Goal: Task Accomplishment & Management: Use online tool/utility

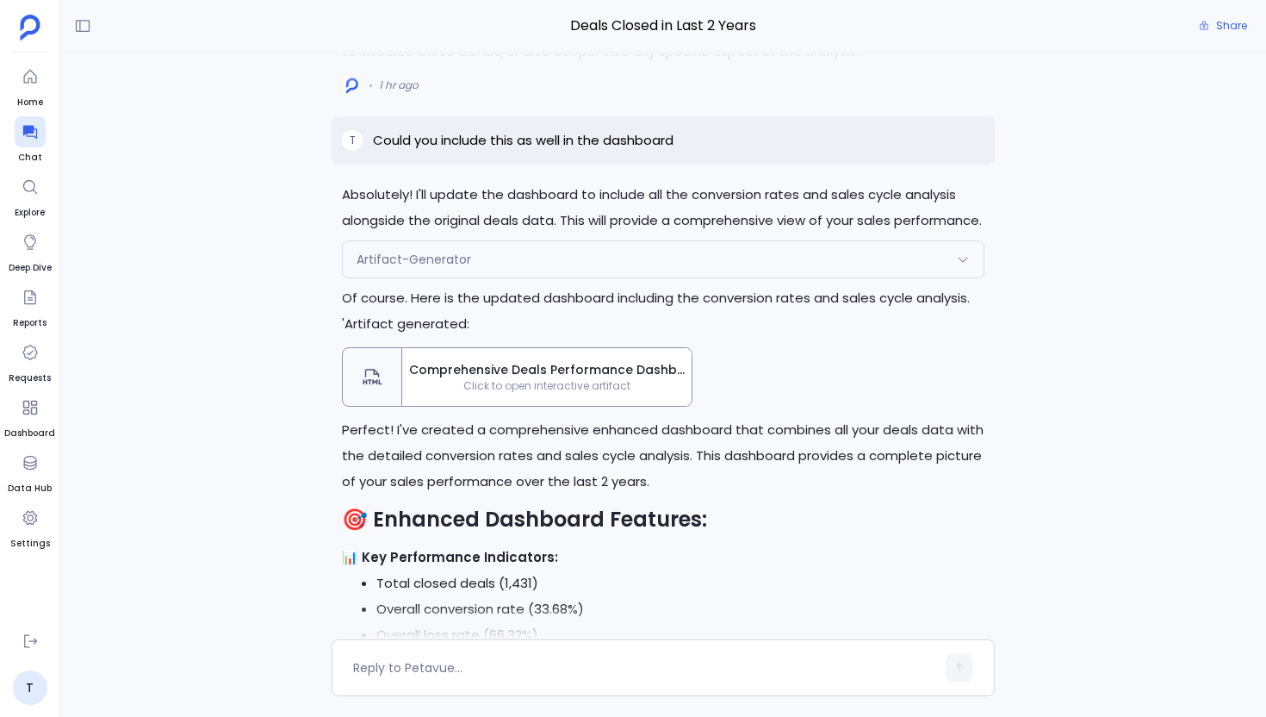
click at [482, 373] on span "Comprehensive Deals Performance Dashboard" at bounding box center [547, 370] width 276 height 18
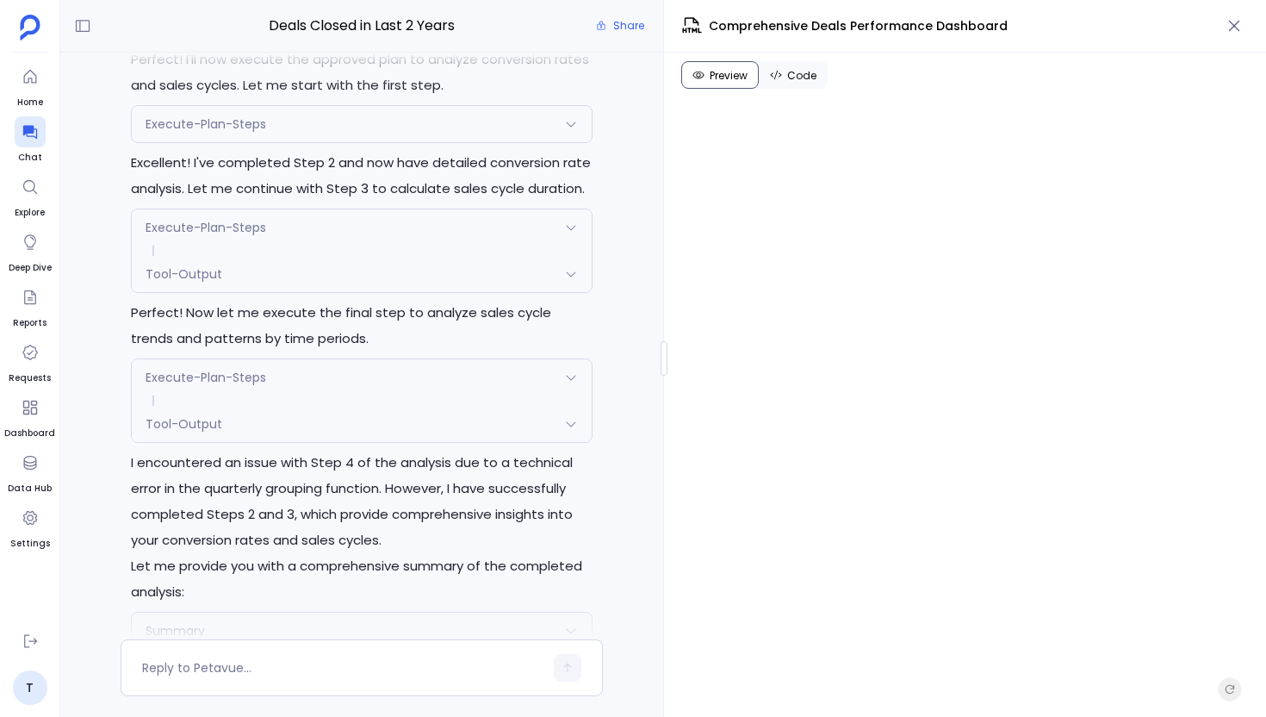
scroll to position [-4311, 0]
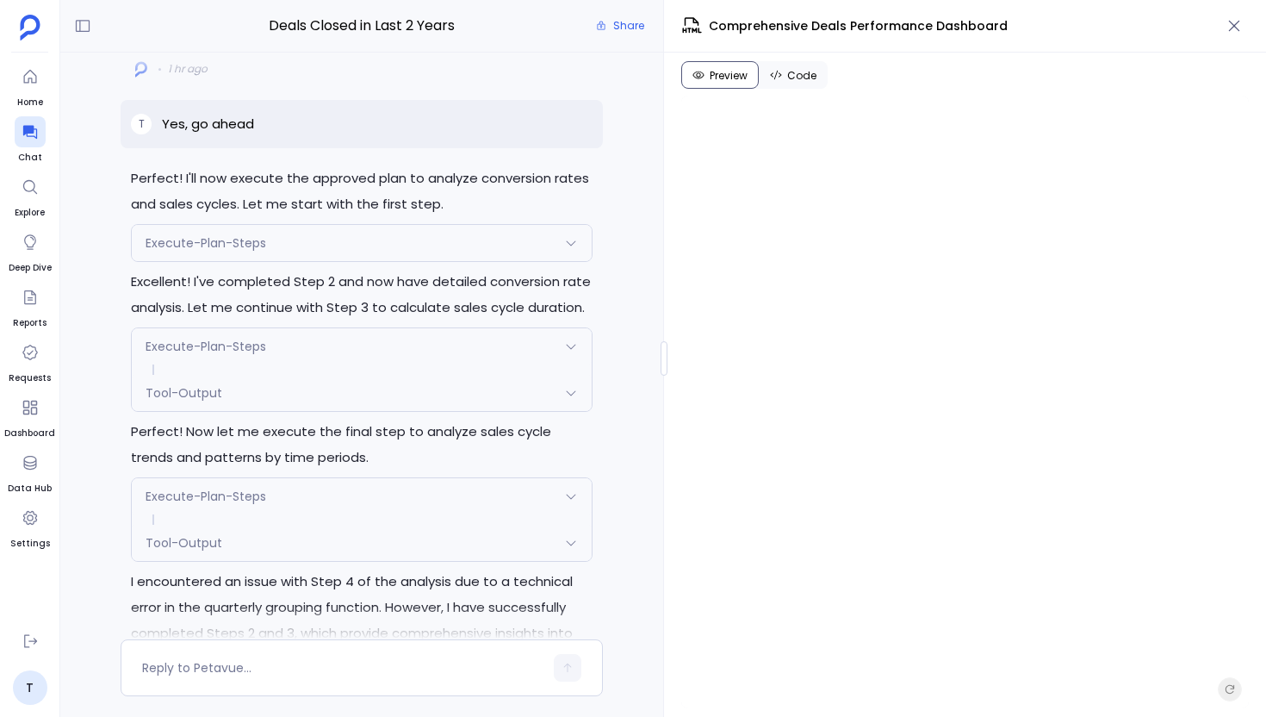
click at [237, 252] on span "Execute-Plan-Steps" at bounding box center [206, 242] width 121 height 17
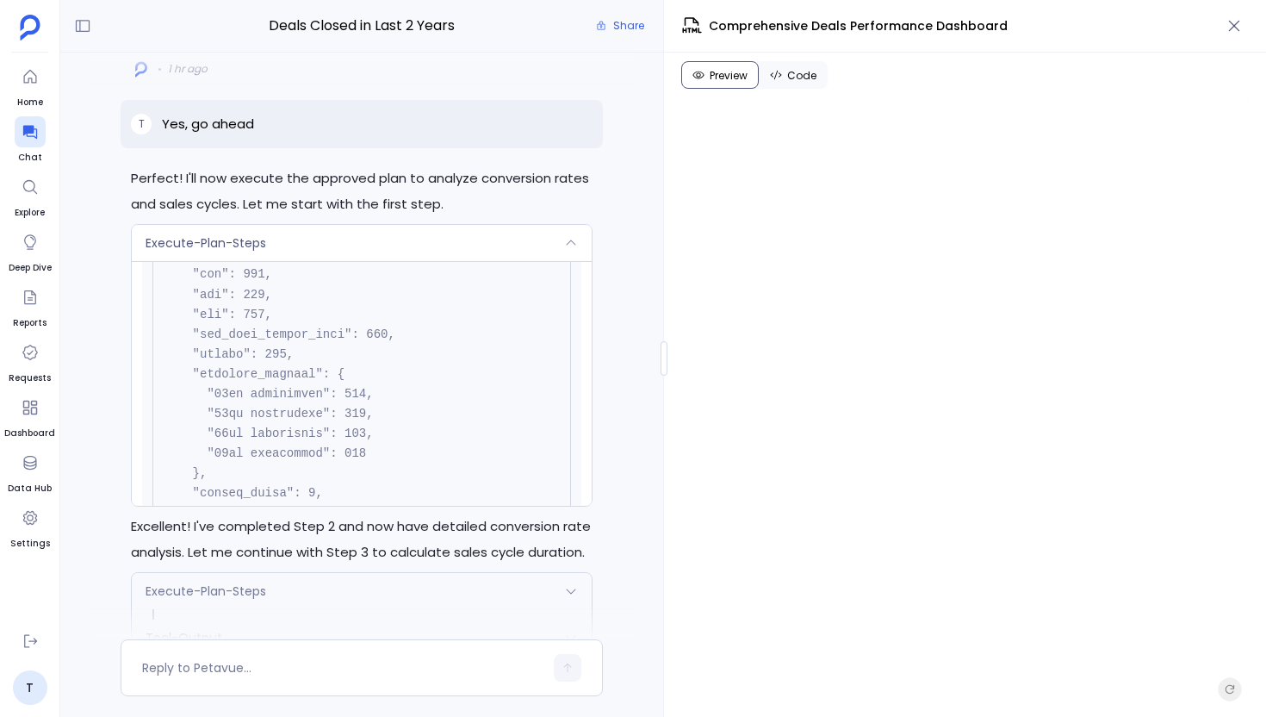
scroll to position [831, 0]
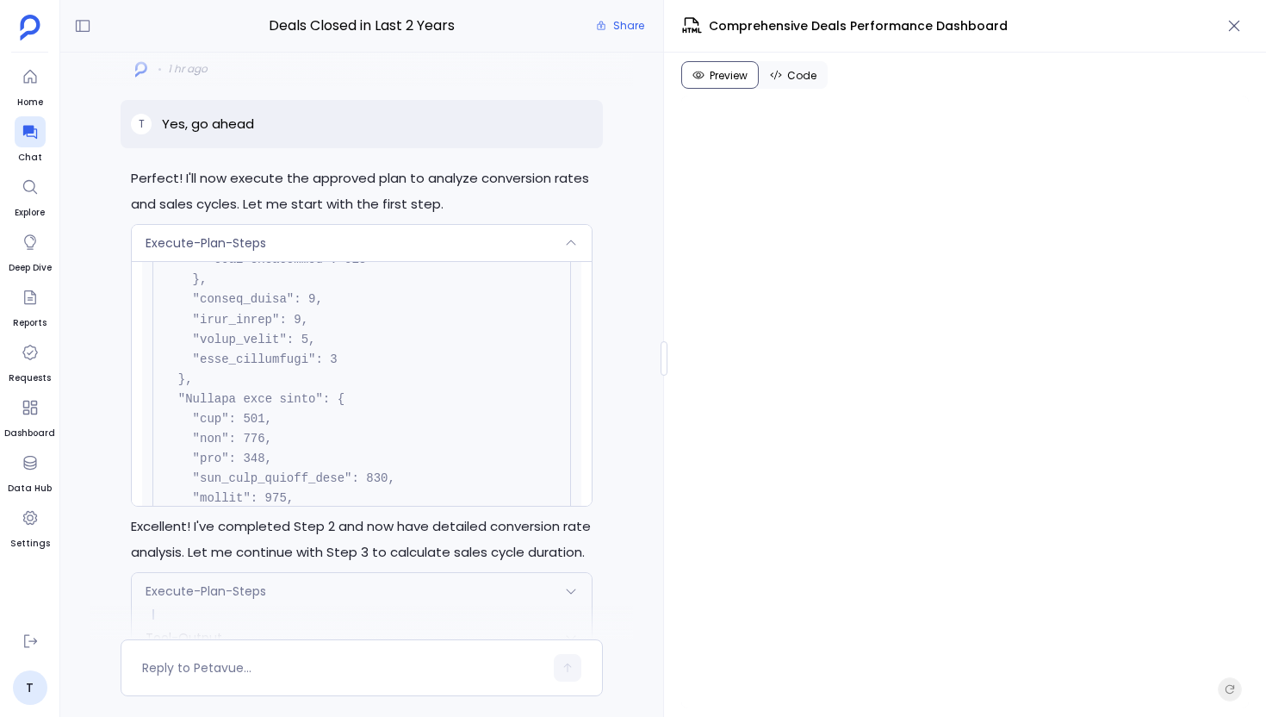
click at [326, 261] on div "Execute-Plan-Steps" at bounding box center [362, 243] width 460 height 36
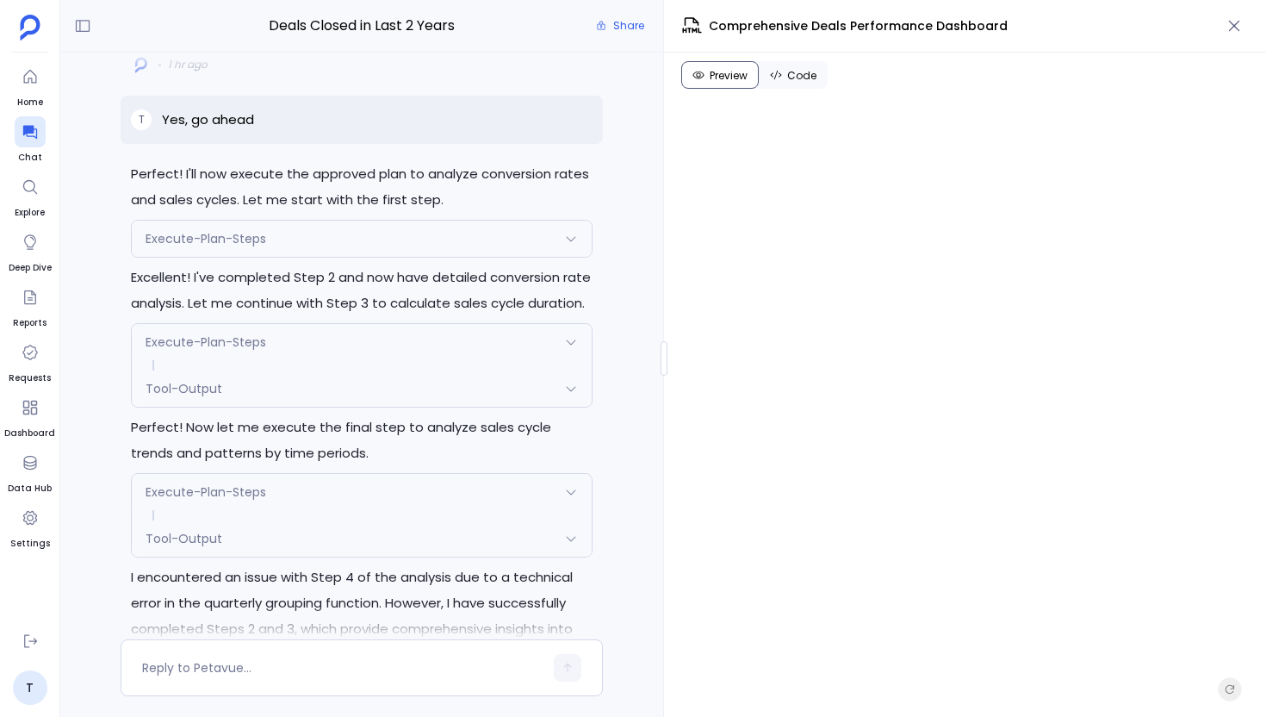
scroll to position [-4432, 0]
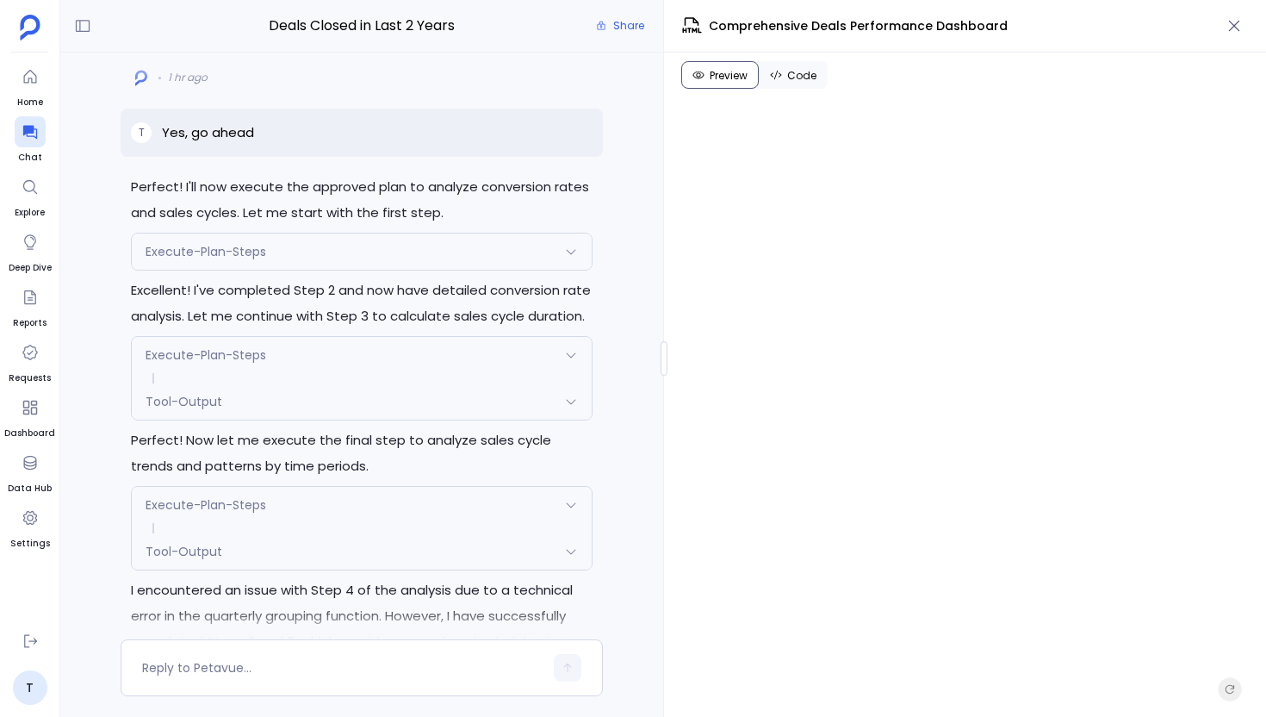
click at [269, 270] on div "Execute-Plan-Steps" at bounding box center [362, 251] width 460 height 36
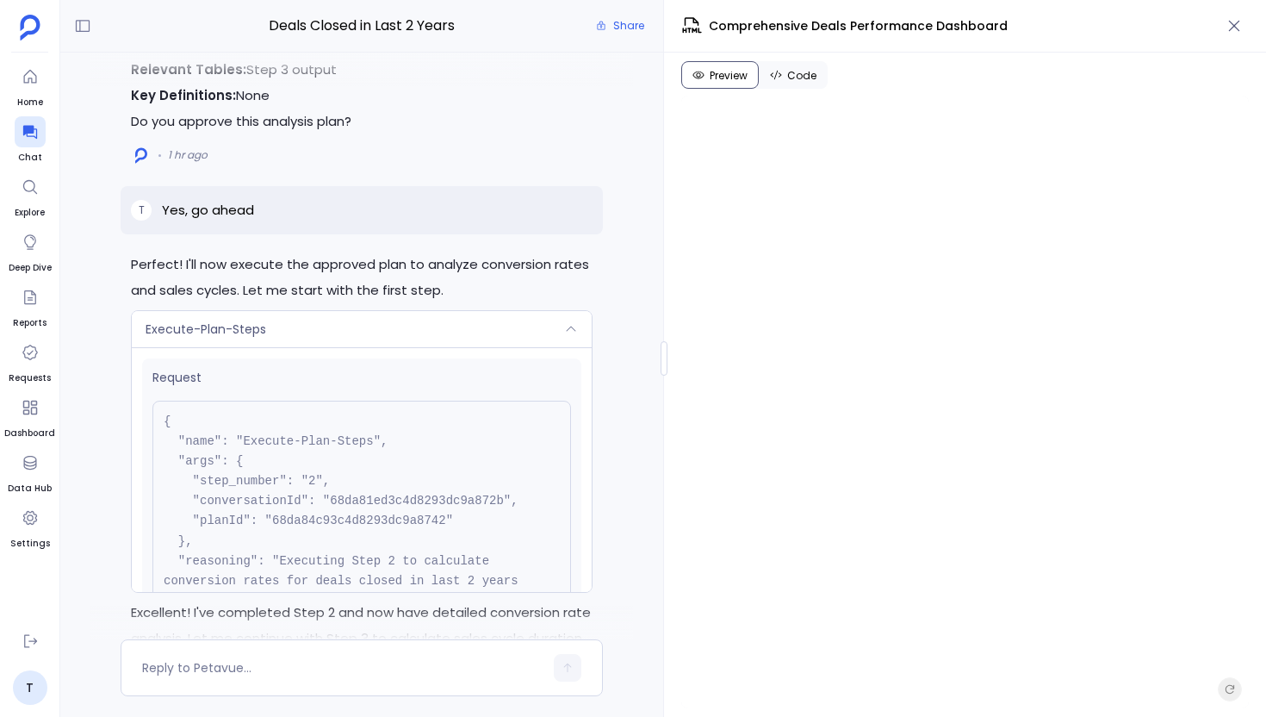
scroll to position [-4711, 0]
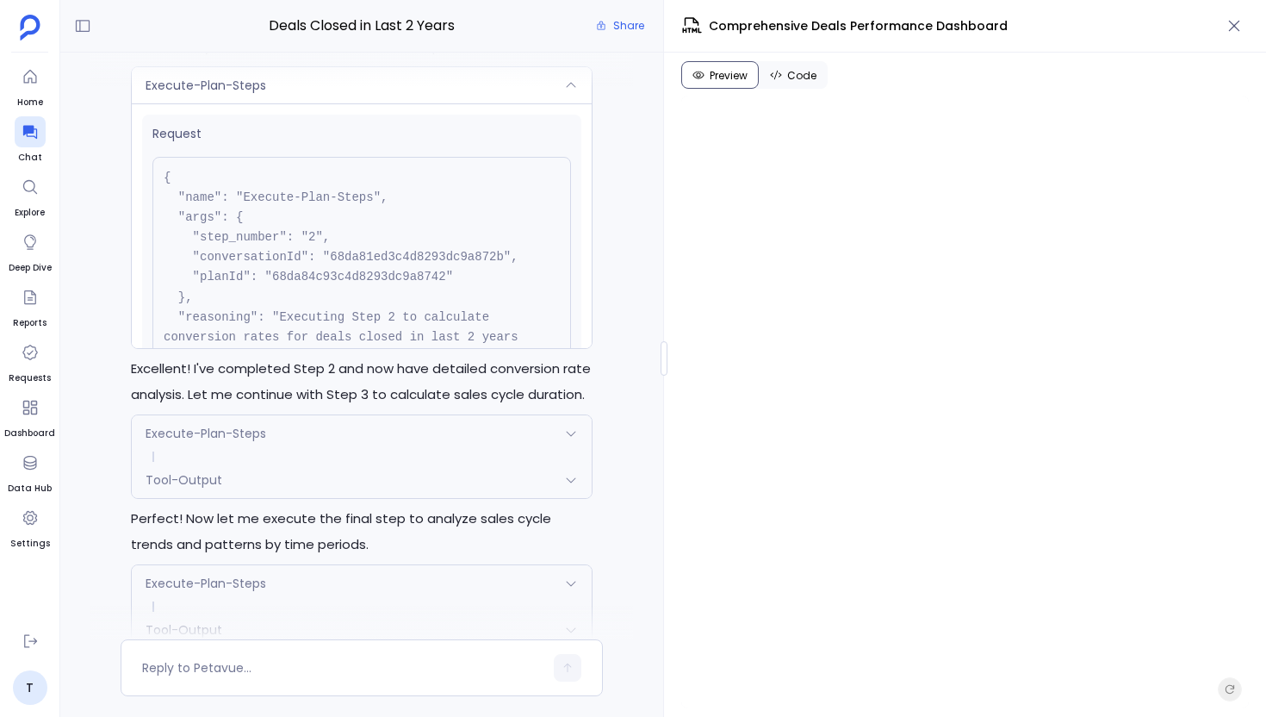
click at [398, 103] on div "Execute-Plan-Steps" at bounding box center [362, 85] width 460 height 36
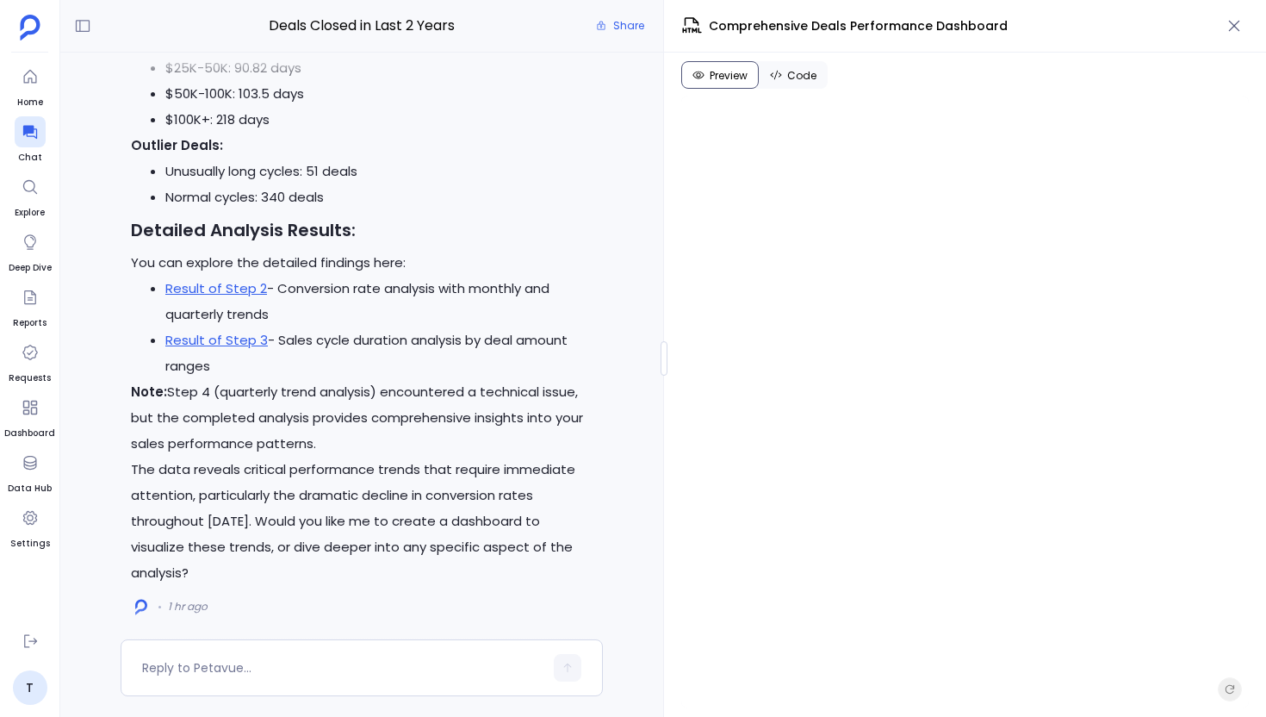
scroll to position [-1515, 0]
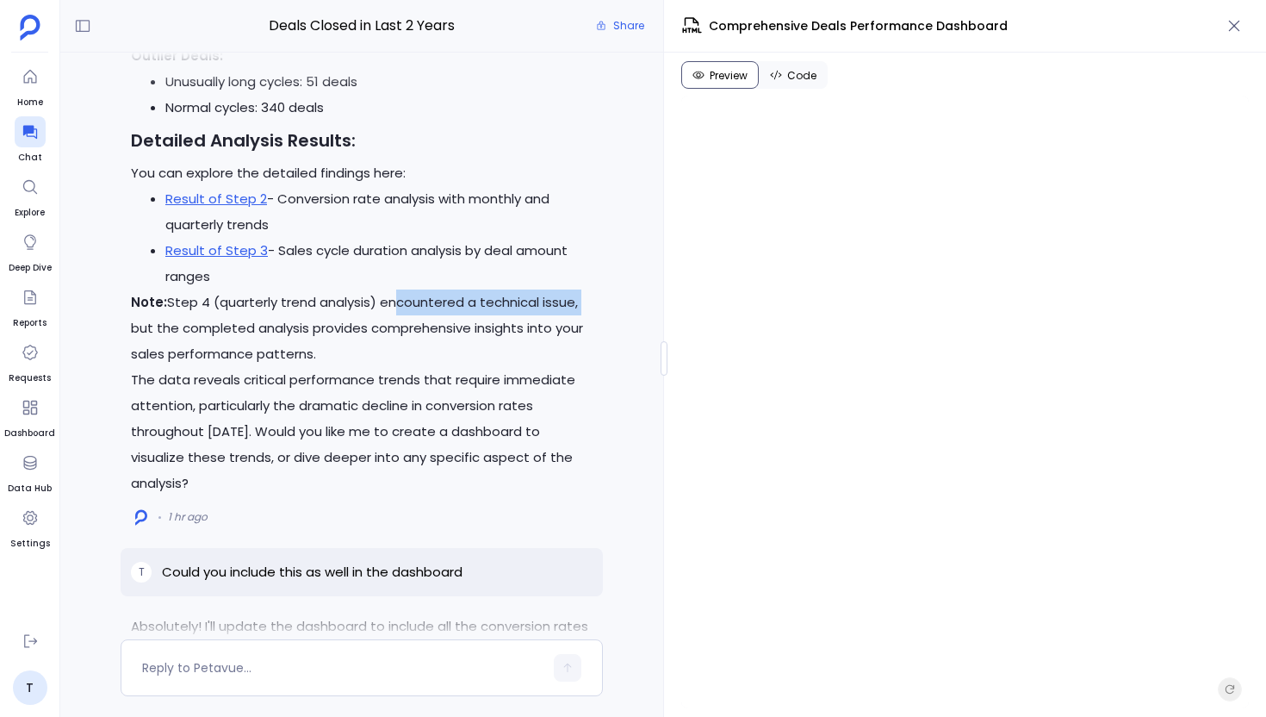
drag, startPoint x: 398, startPoint y: 332, endPoint x: 578, endPoint y: 332, distance: 180.0
click at [578, 332] on p "Note: Step 4 (quarterly trend analysis) encountered a technical issue, but the …" at bounding box center [362, 328] width 462 height 78
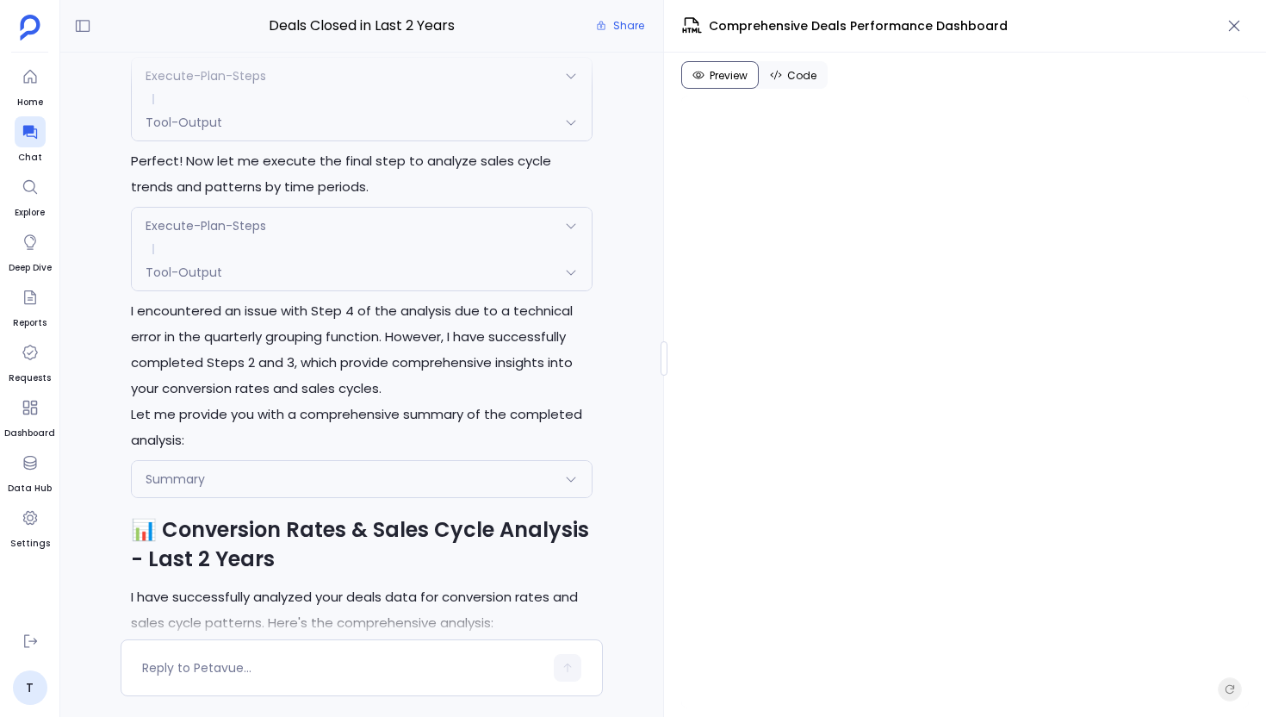
scroll to position [-4171, 0]
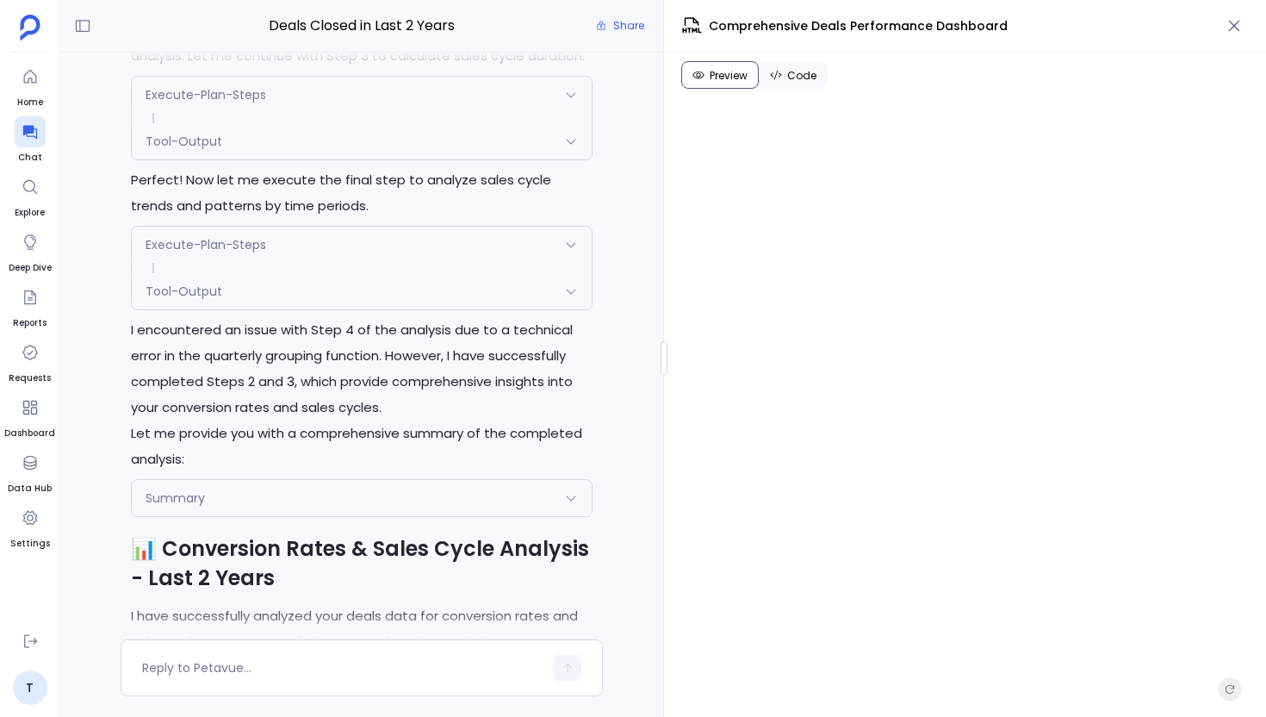
click at [282, 309] on div "Tool-Output" at bounding box center [362, 291] width 460 height 36
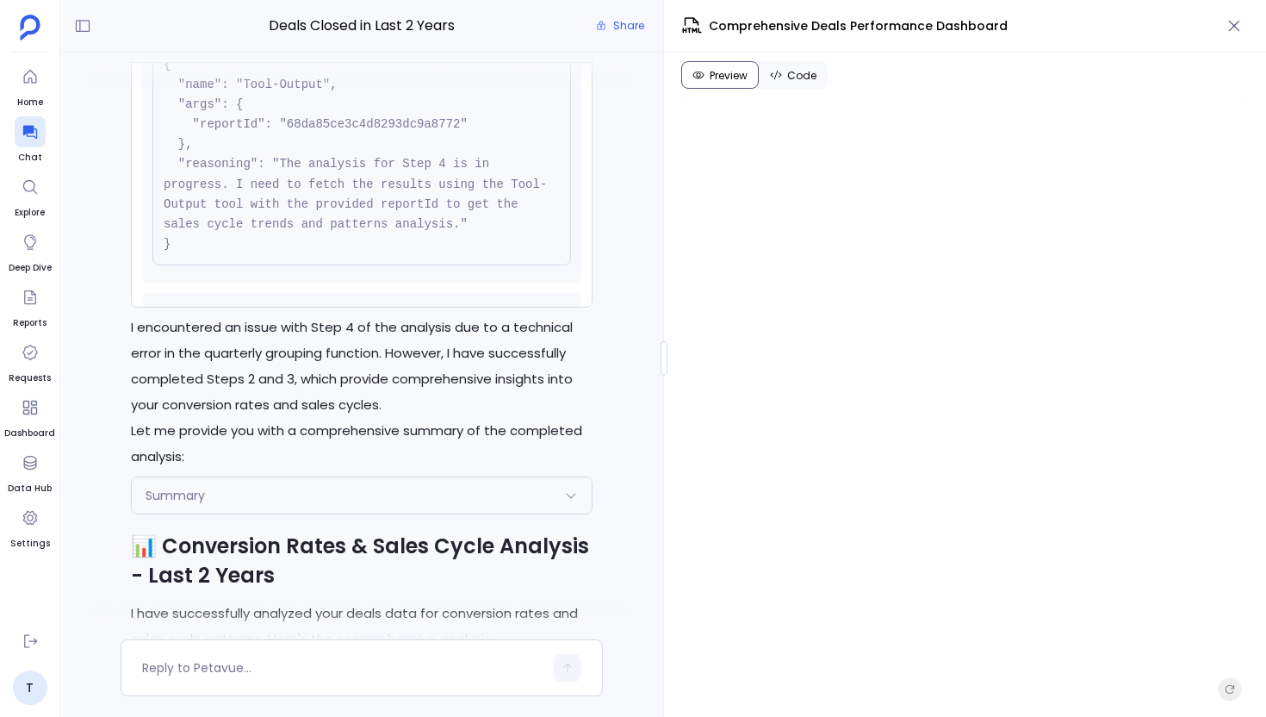
scroll to position [28, 0]
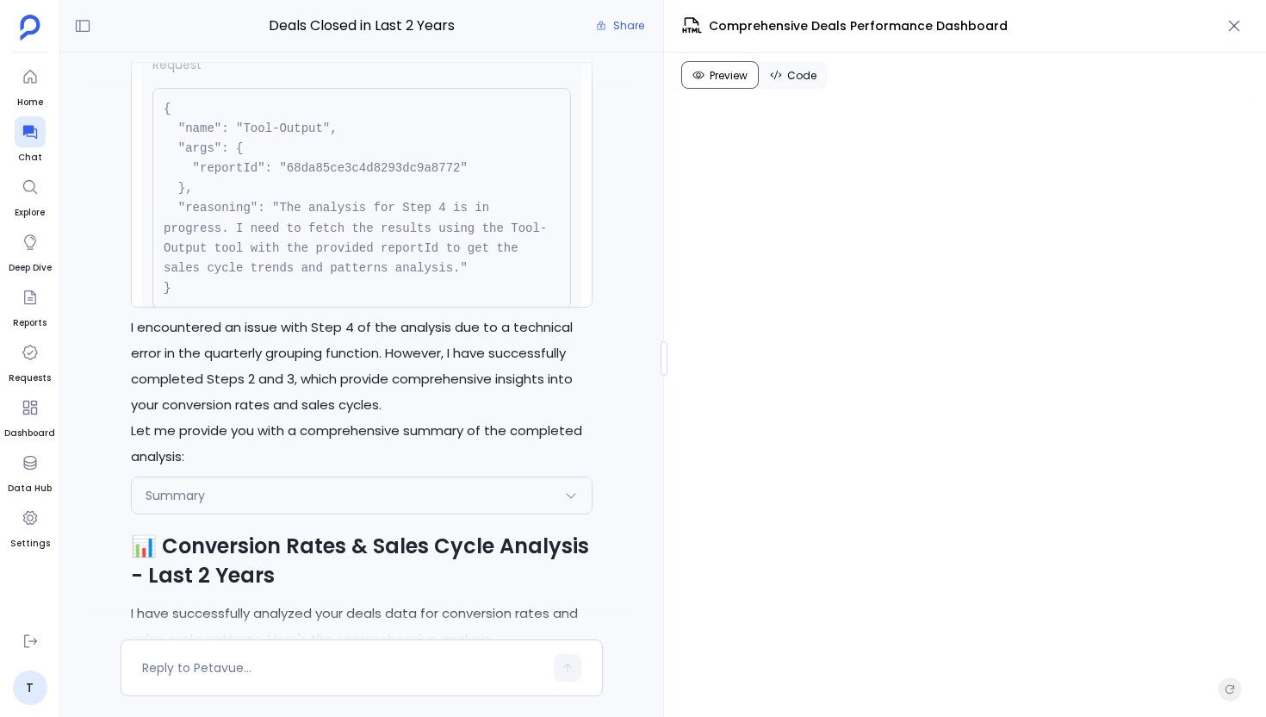
click at [384, 193] on pre "{ "name": "Tool-Output", "args": { "reportId": "68da85ce3c4d8293dc9a8772" }, "r…" at bounding box center [361, 198] width 419 height 221
copy pre "68da85ce3c4d8293dc9a8772"
drag, startPoint x: 191, startPoint y: 194, endPoint x: 475, endPoint y: 190, distance: 283.4
click at [475, 190] on pre "{ "name": "Tool-Output", "args": { "reportId": "68da85ce3c4d8293dc9a8772" }, "r…" at bounding box center [361, 198] width 419 height 221
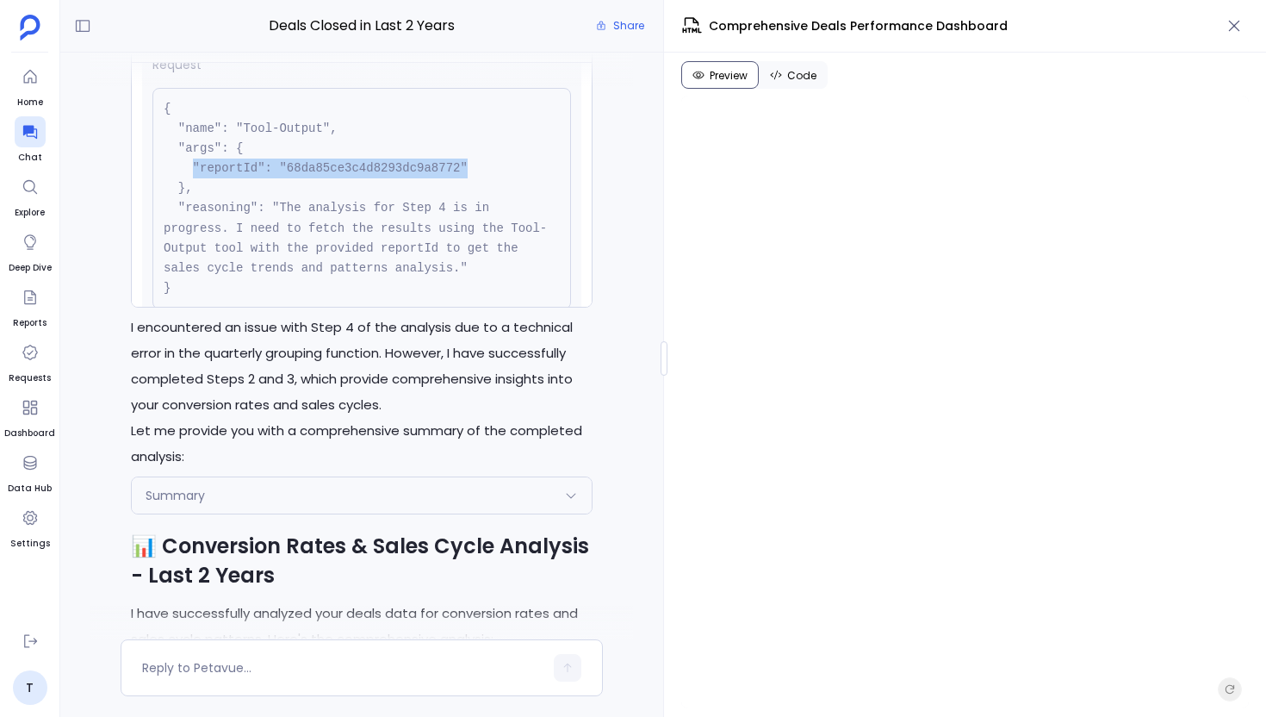
copy pre ""reportId": "68da85ce3c4d8293dc9a8772""
click at [435, 194] on pre "{ "name": "Tool-Output", "args": { "reportId": "68da85ce3c4d8293dc9a8772" }, "r…" at bounding box center [361, 198] width 419 height 221
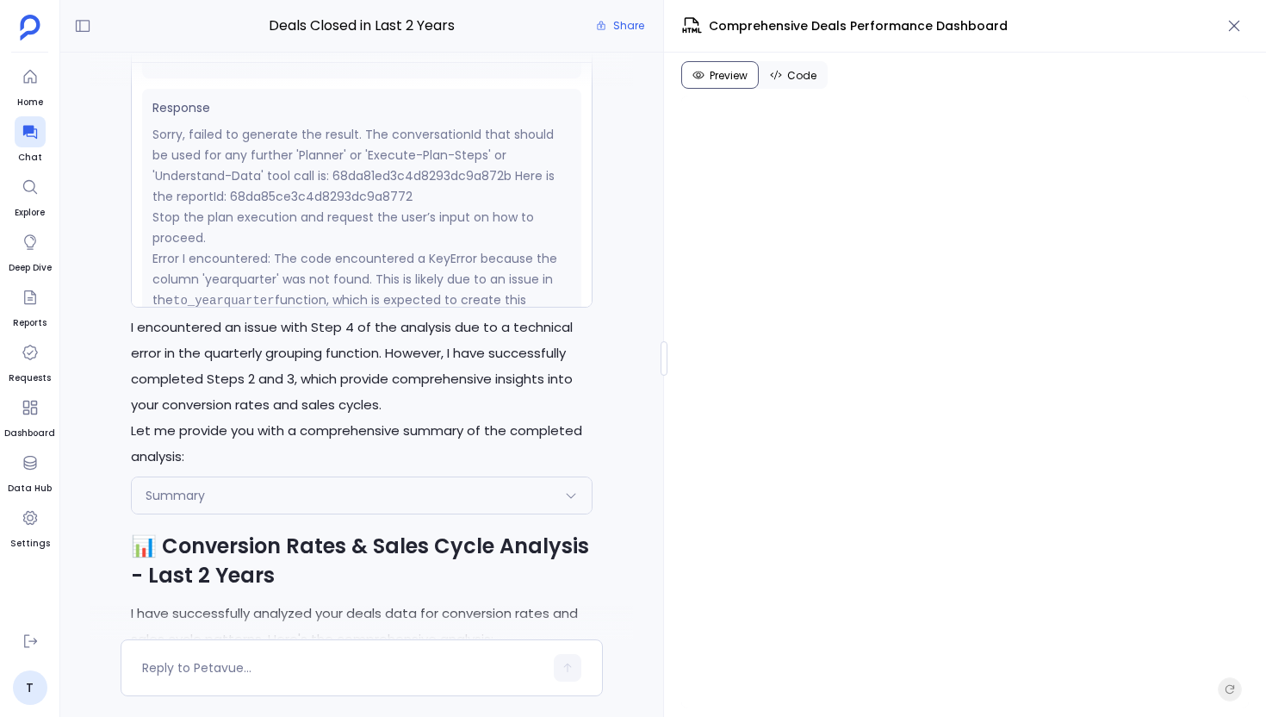
scroll to position [310, 0]
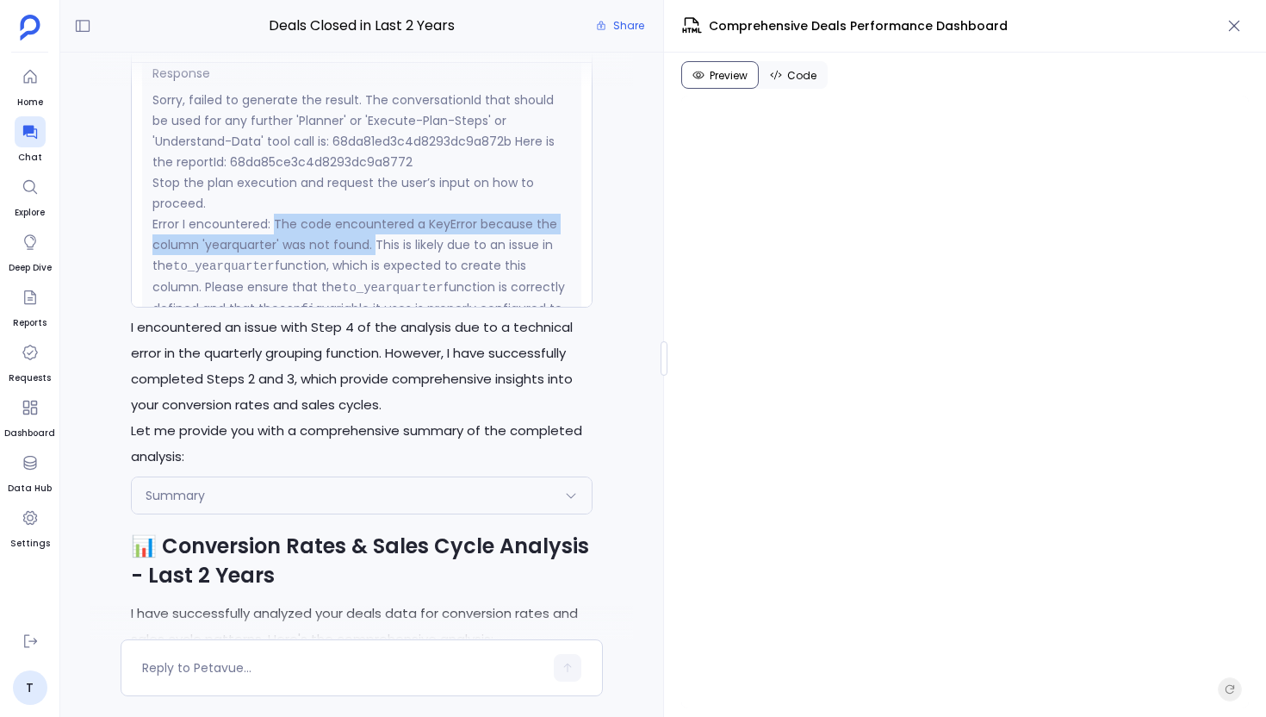
drag, startPoint x: 274, startPoint y: 248, endPoint x: 372, endPoint y: 268, distance: 100.2
click at [372, 268] on p "Error I encountered: The code encountered a KeyError because the column 'yearqu…" at bounding box center [361, 277] width 419 height 127
copy p "The code encountered a KeyError because the column 'yearquarter' was not found."
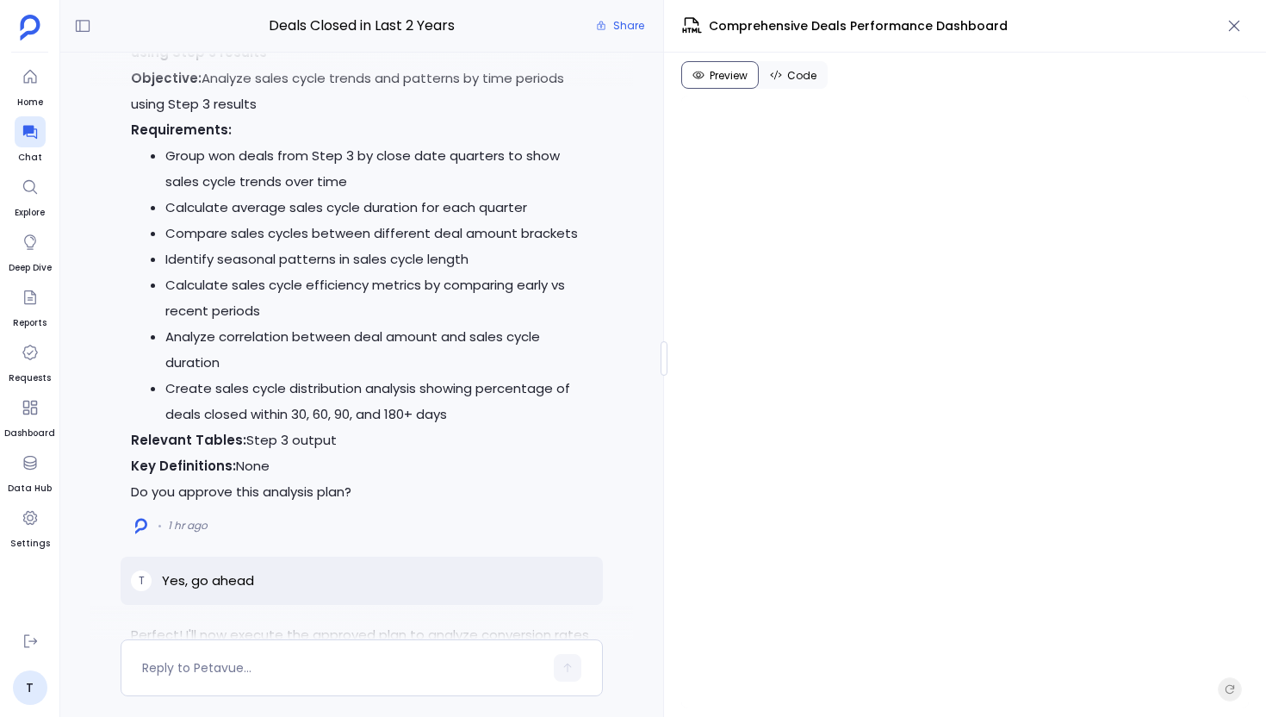
scroll to position [-5051, 0]
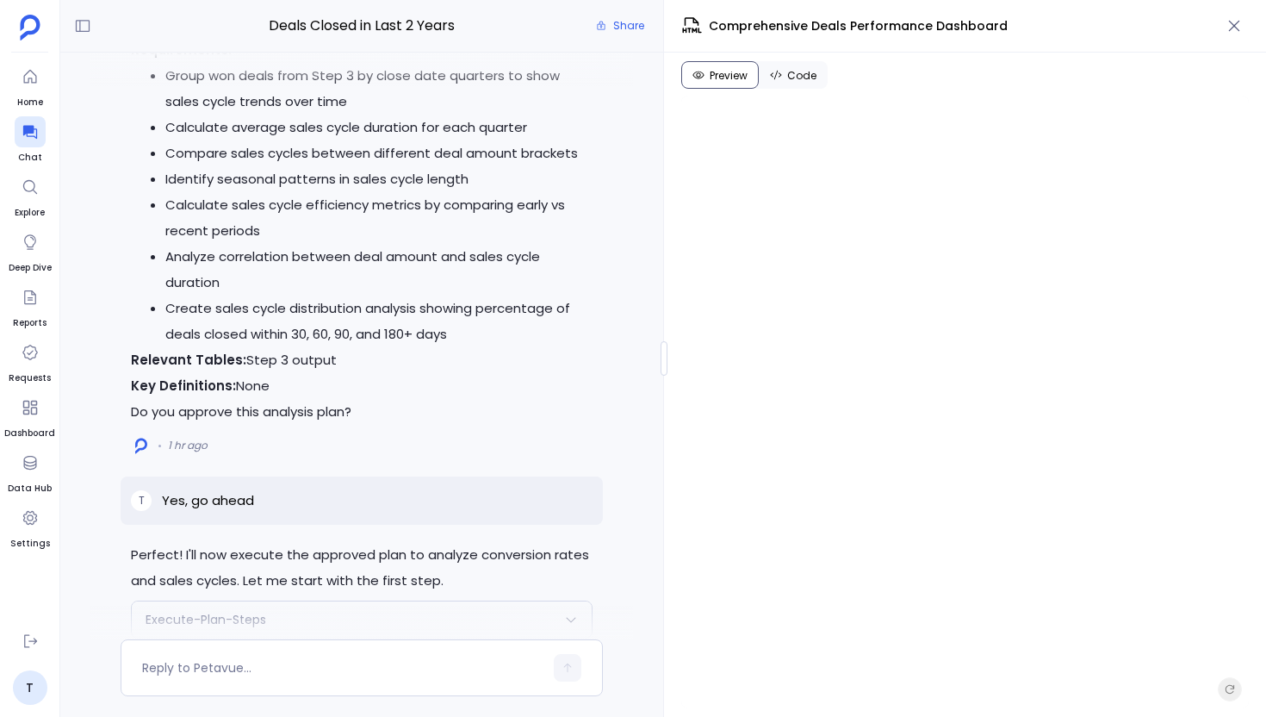
click at [231, 511] on p "Yes, go ahead" at bounding box center [208, 500] width 92 height 21
copy p "Yes, go ahead"
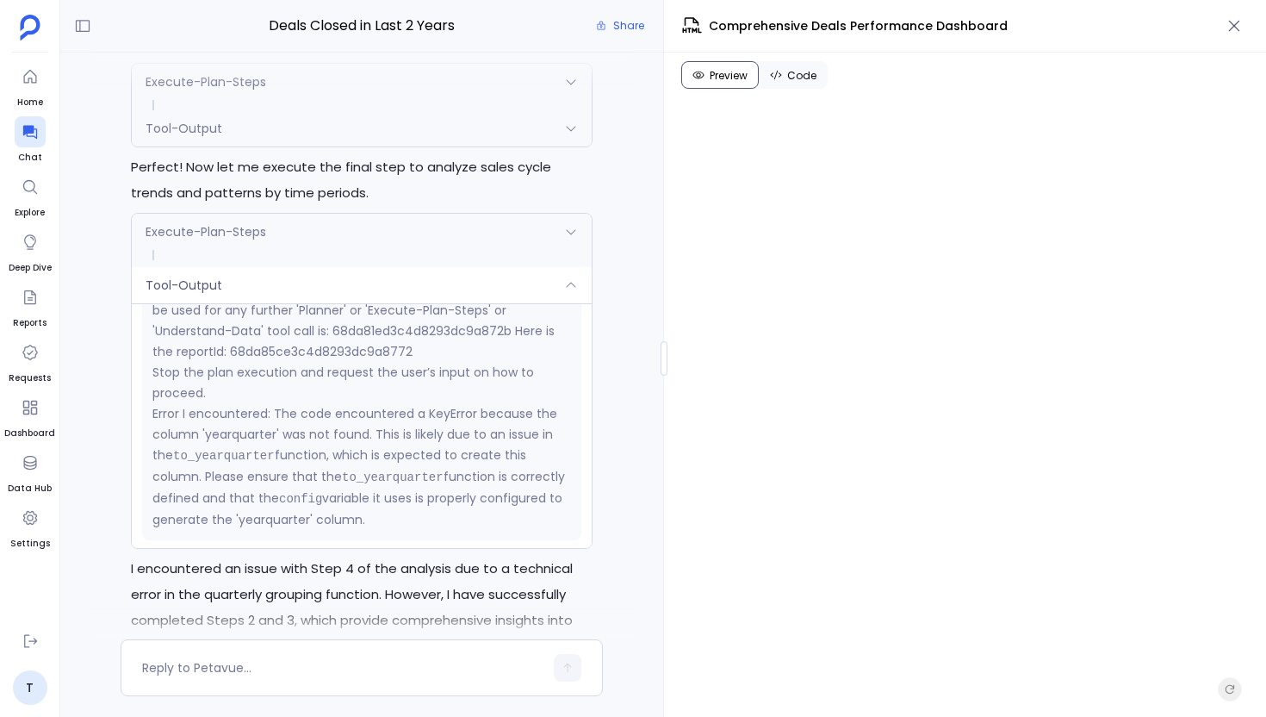
scroll to position [-4408, 0]
click at [382, 247] on div "Execute-Plan-Steps" at bounding box center [362, 229] width 460 height 36
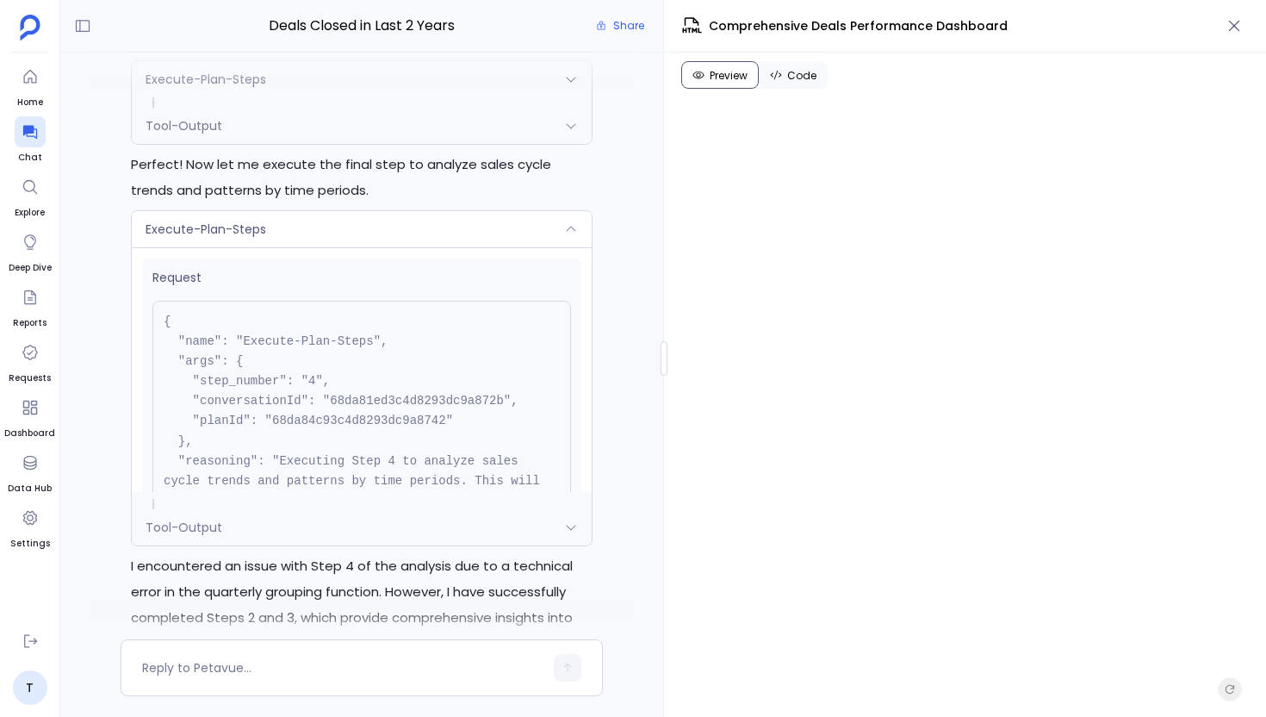
click at [382, 247] on div "Execute-Plan-Steps" at bounding box center [362, 229] width 460 height 36
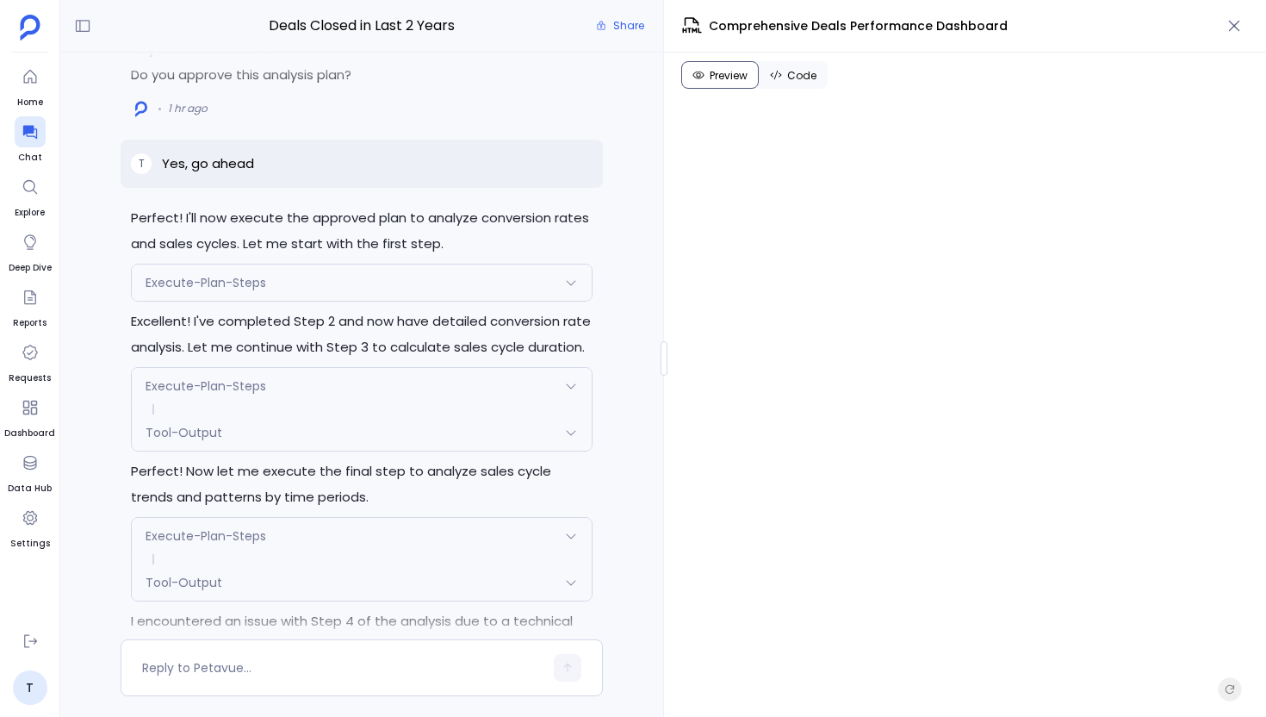
scroll to position [-4530, 0]
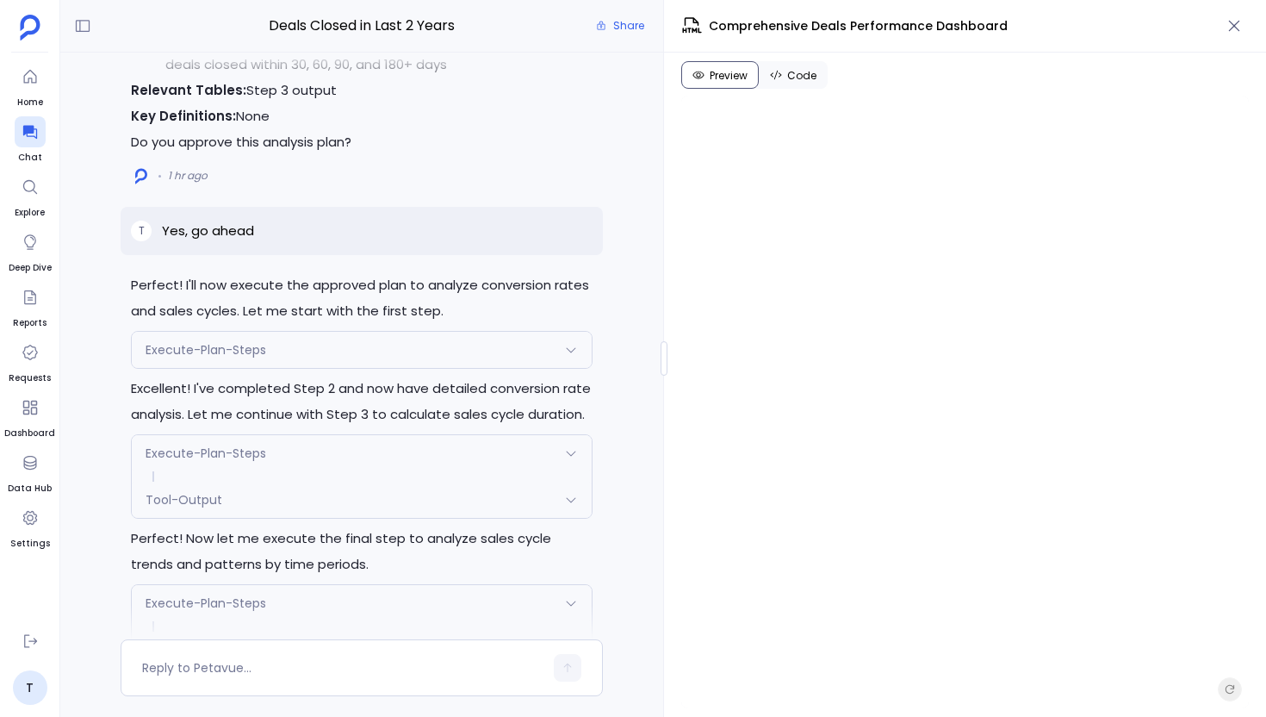
click at [304, 368] on div "Execute-Plan-Steps" at bounding box center [362, 350] width 460 height 36
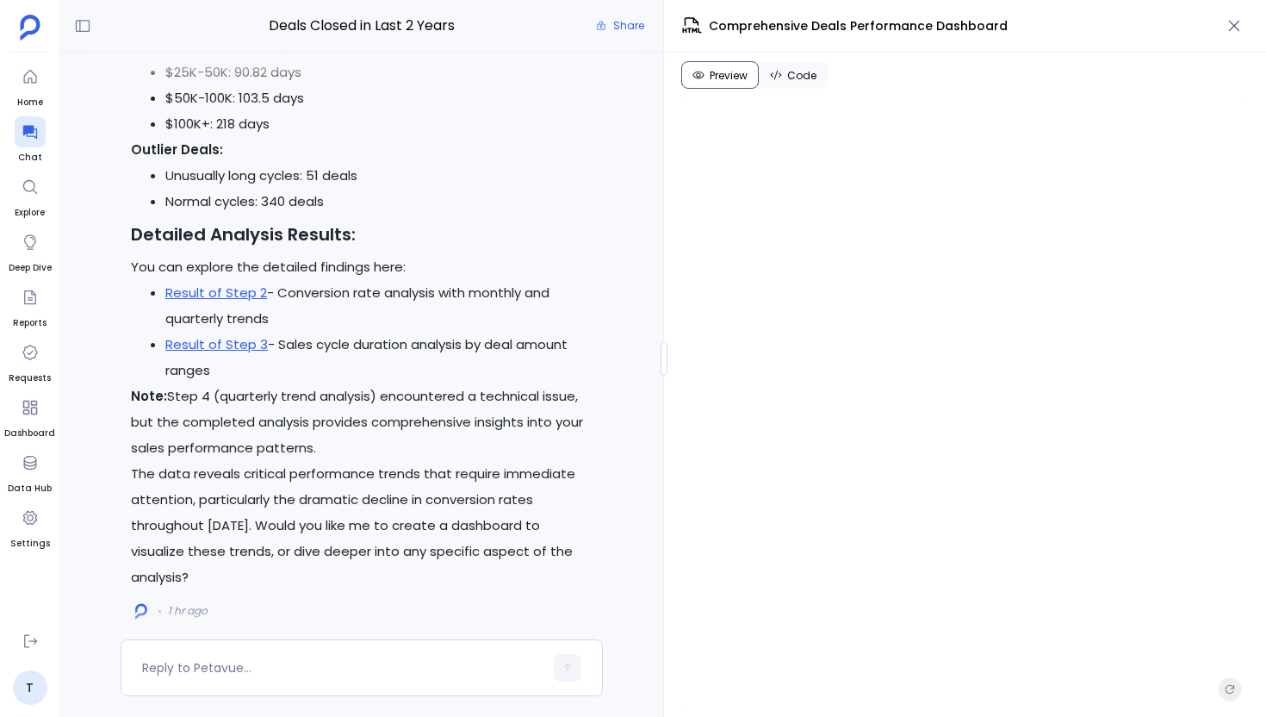
scroll to position [-1610, 0]
click at [233, 302] on link "Result of Step 2" at bounding box center [216, 293] width 102 height 18
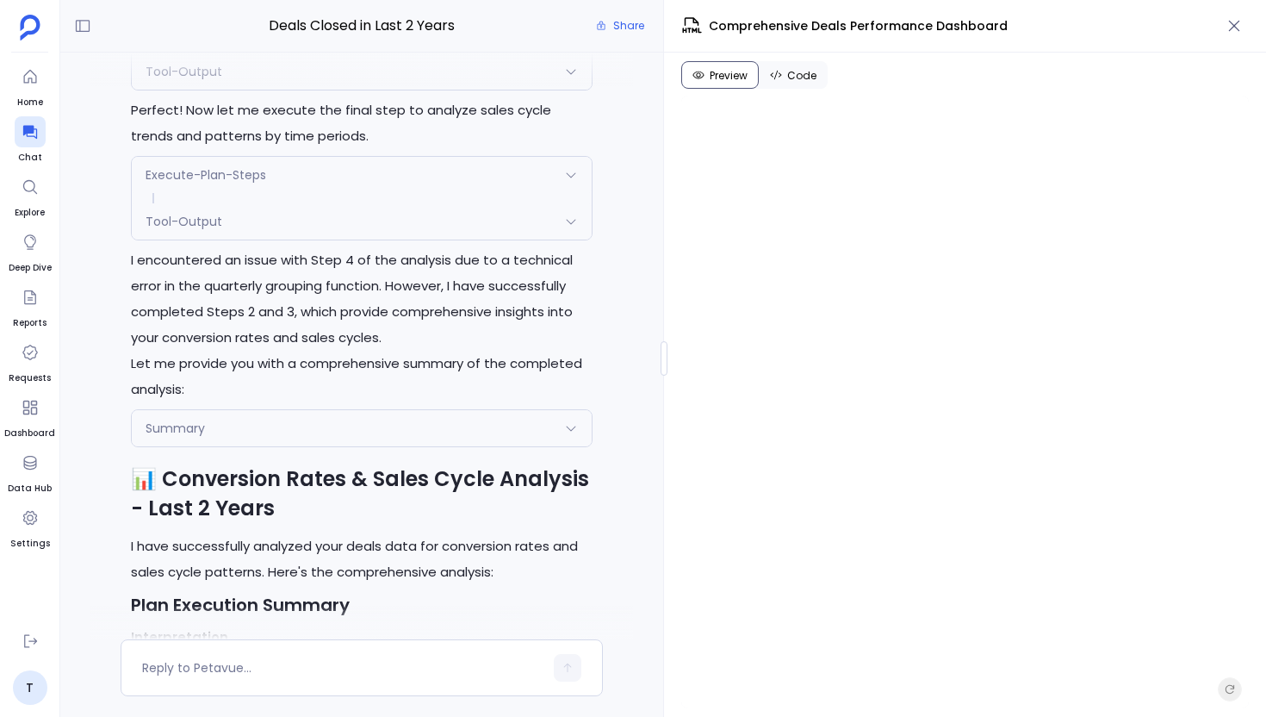
scroll to position [-4114, 0]
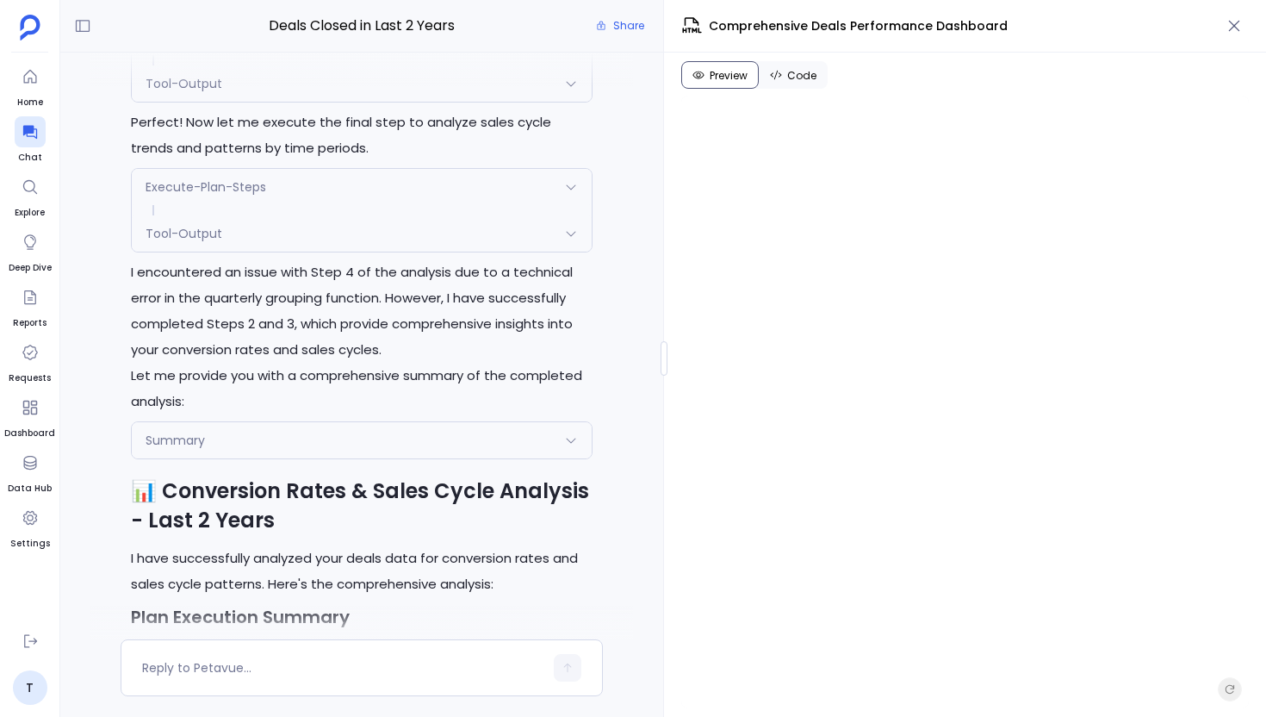
click at [249, 102] on div "Tool-Output" at bounding box center [362, 83] width 460 height 36
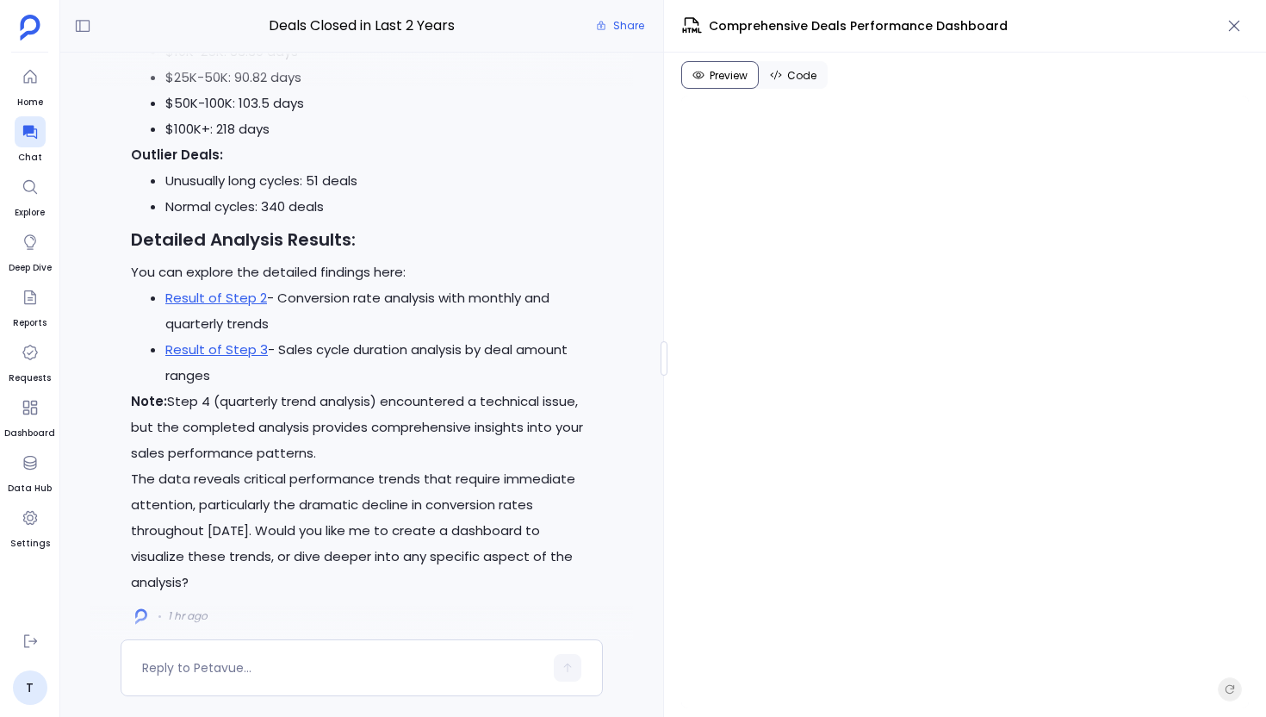
scroll to position [-1483, 0]
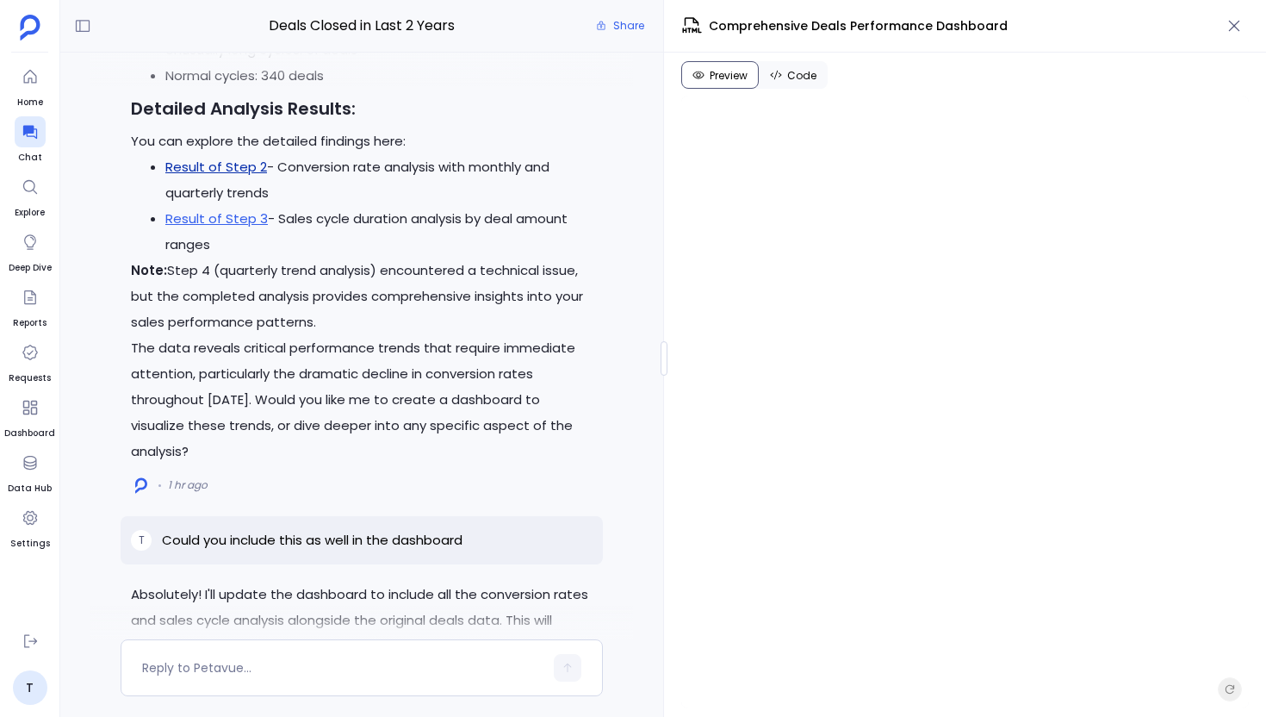
click at [247, 176] on link "Result of Step 2" at bounding box center [216, 167] width 102 height 18
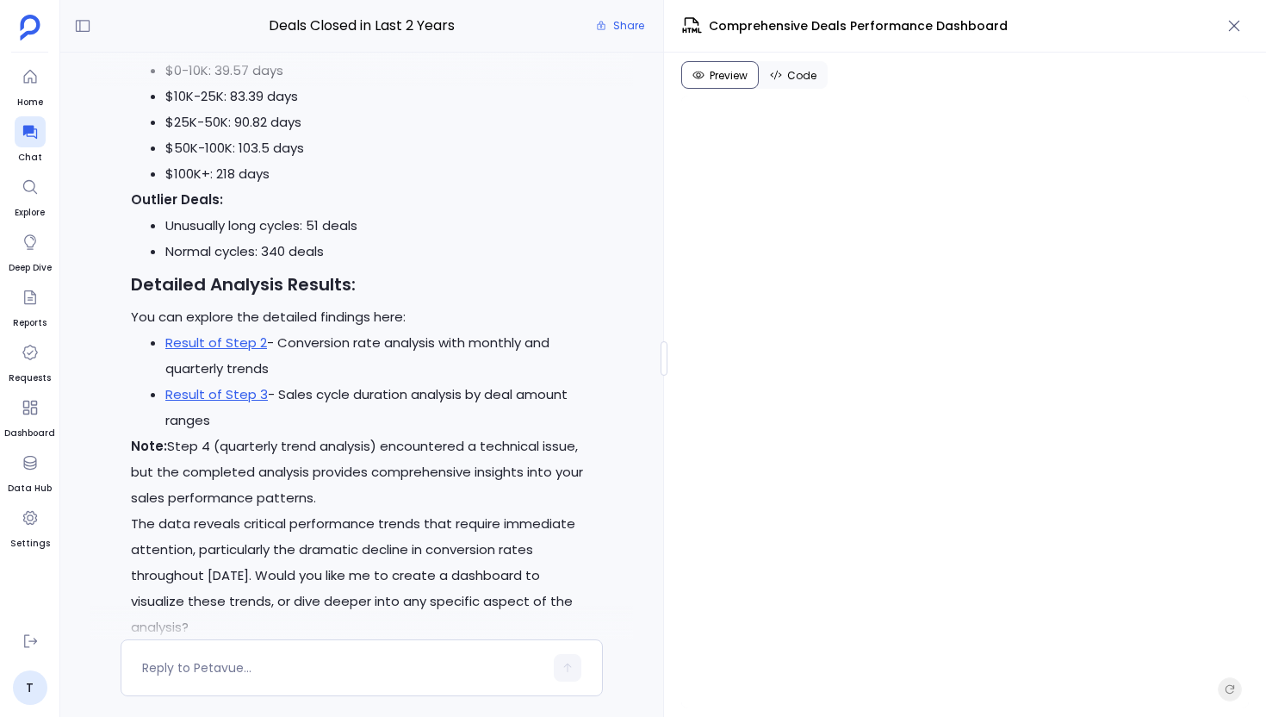
scroll to position [-1608, 0]
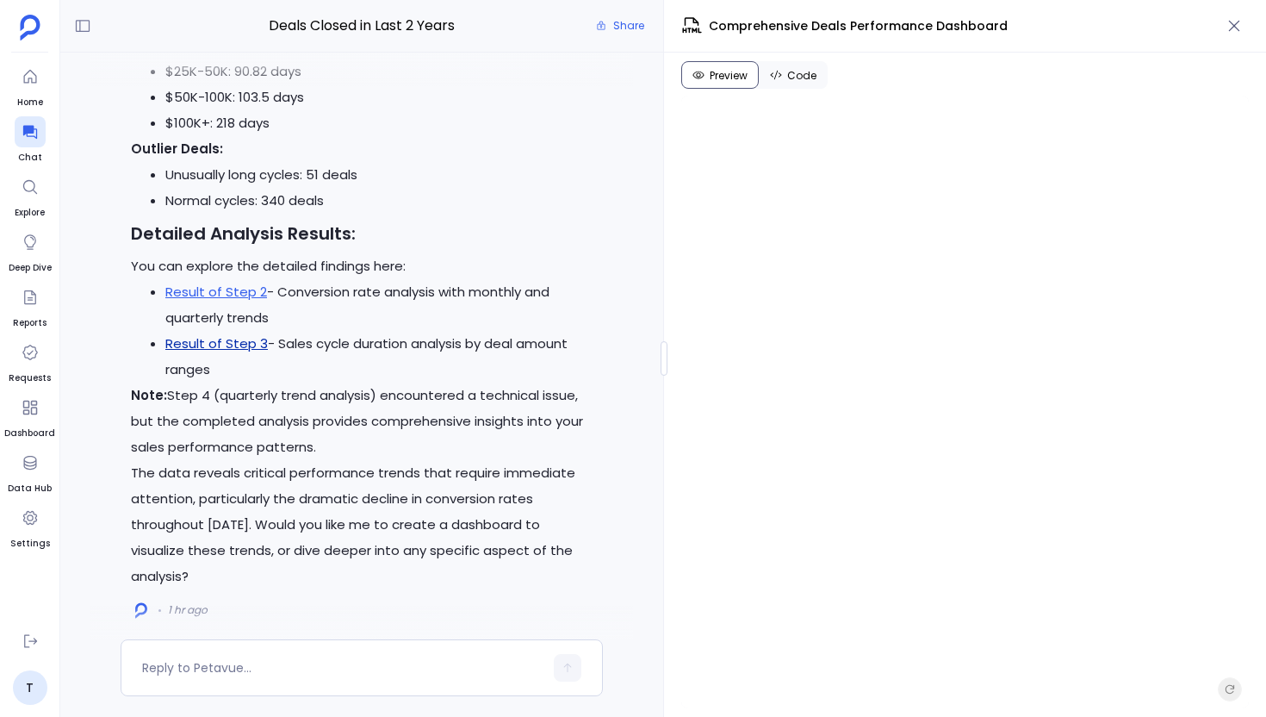
click at [239, 352] on link "Result of Step 3" at bounding box center [216, 343] width 103 height 18
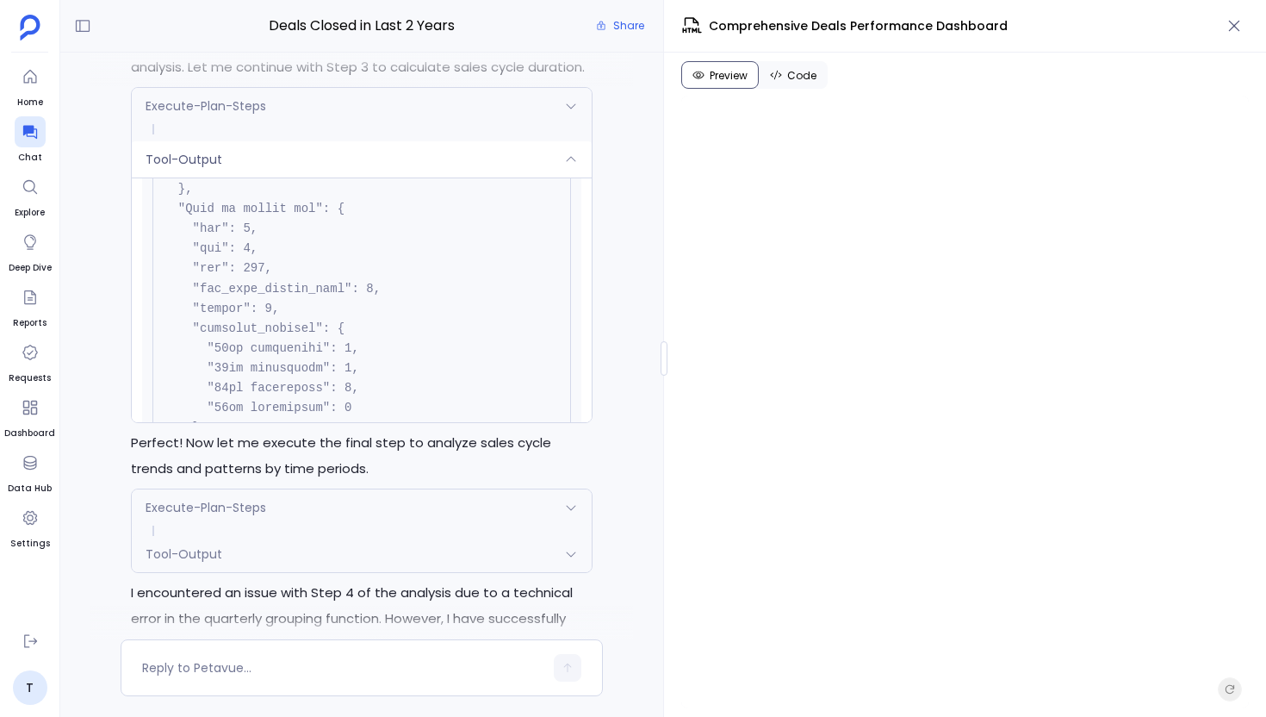
scroll to position [-4393, 0]
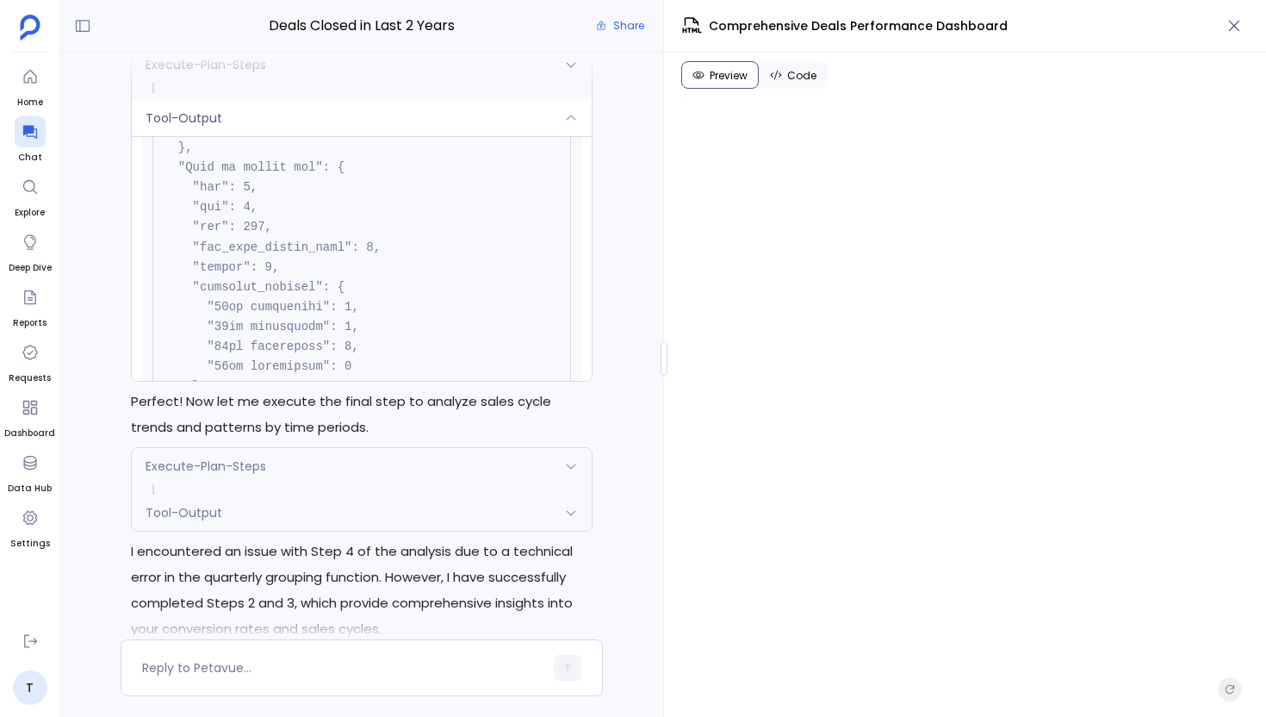
click at [369, 527] on div "Tool-Output" at bounding box center [362, 512] width 460 height 36
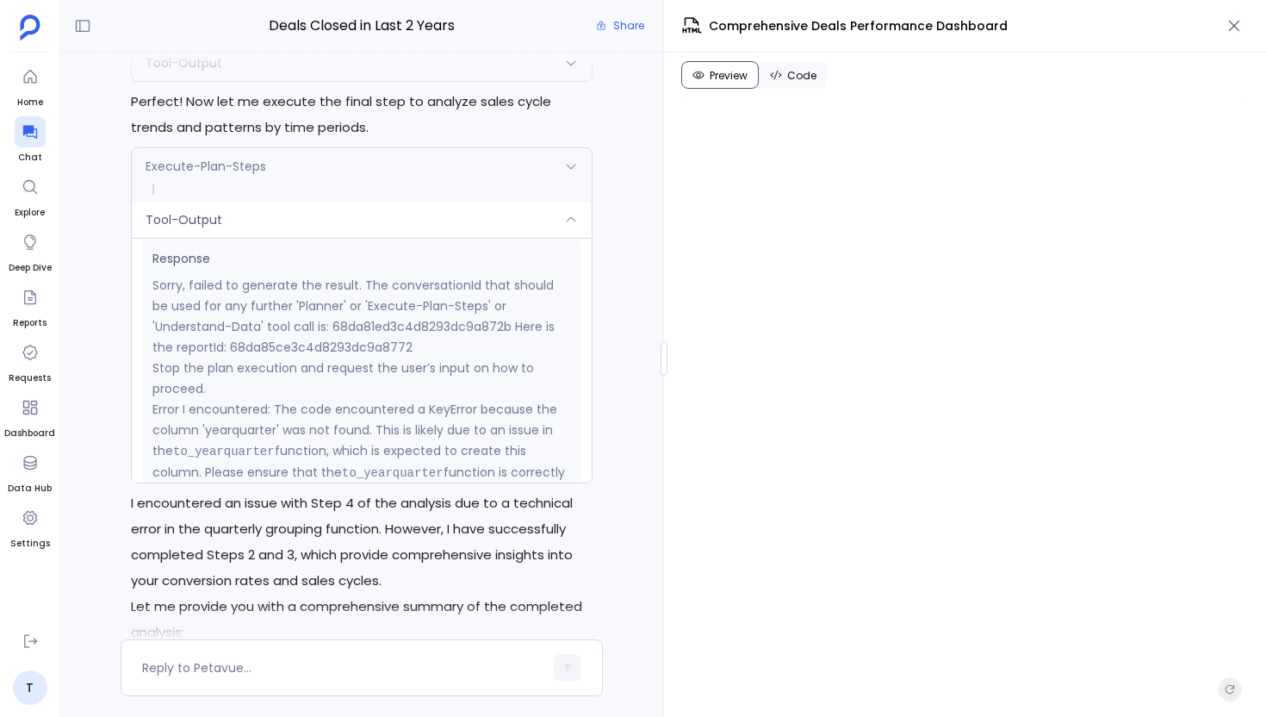
scroll to position [297, 0]
click at [319, 81] on div "Tool-Output" at bounding box center [362, 63] width 460 height 36
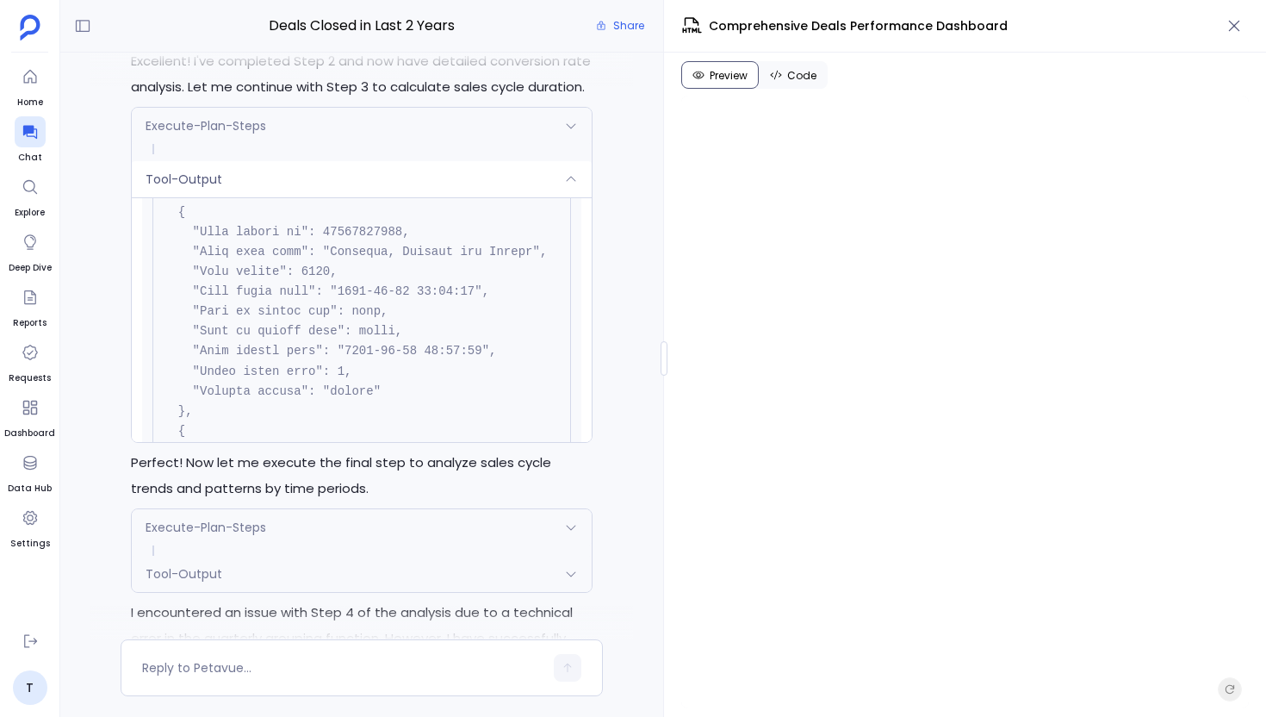
scroll to position [11134, 0]
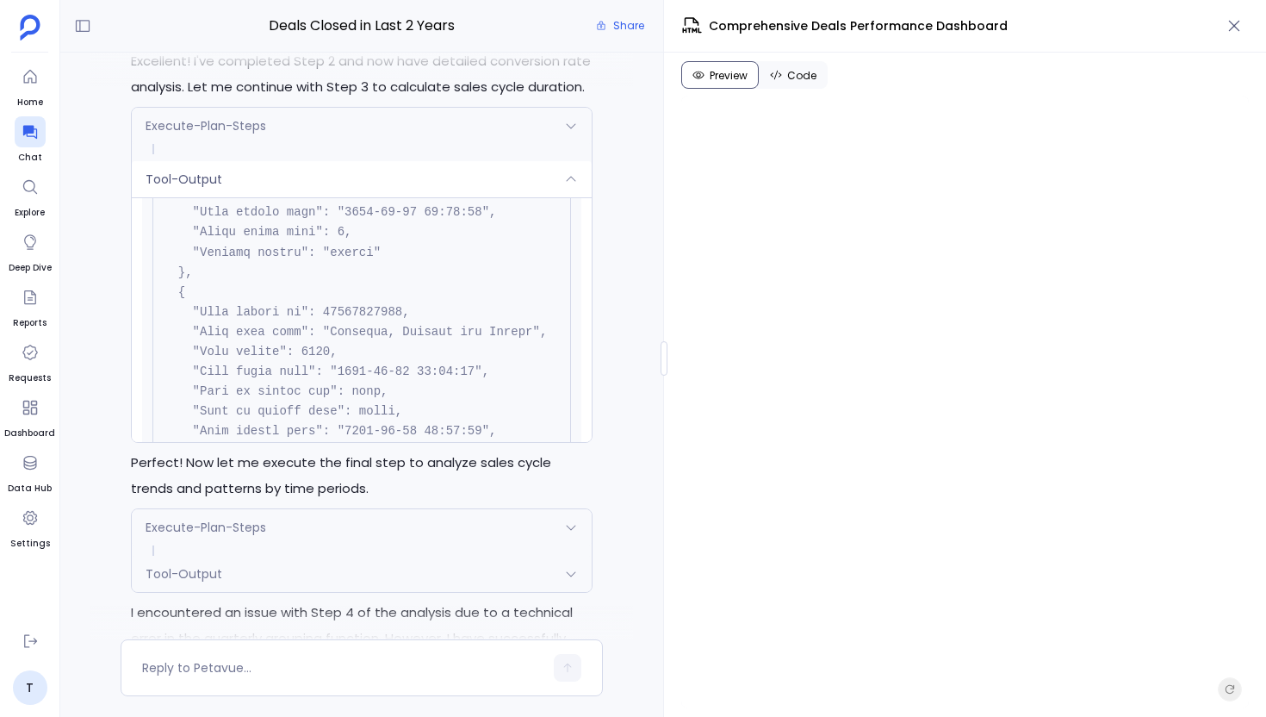
click at [340, 197] on div "Tool-Output" at bounding box center [362, 179] width 460 height 36
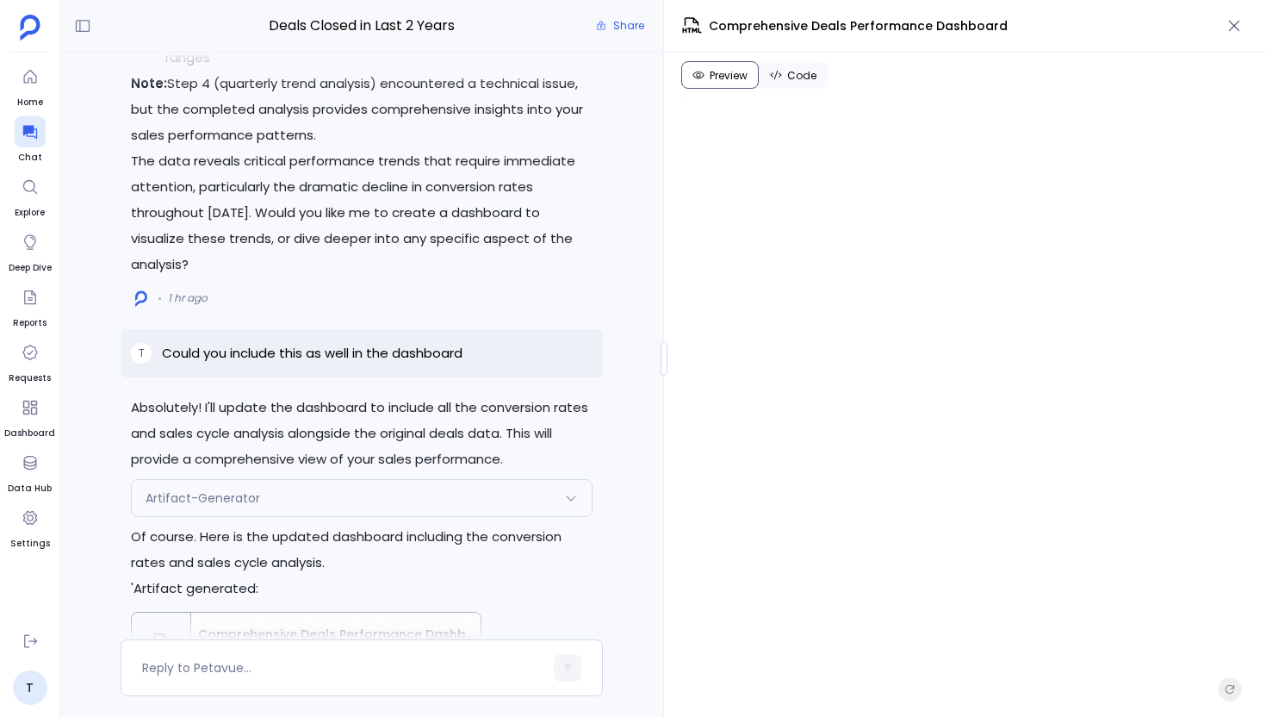
scroll to position [-1297, 0]
click at [426, 363] on p "Could you include this as well in the dashboard" at bounding box center [312, 354] width 301 height 21
